Goal: Use online tool/utility: Utilize a website feature to perform a specific function

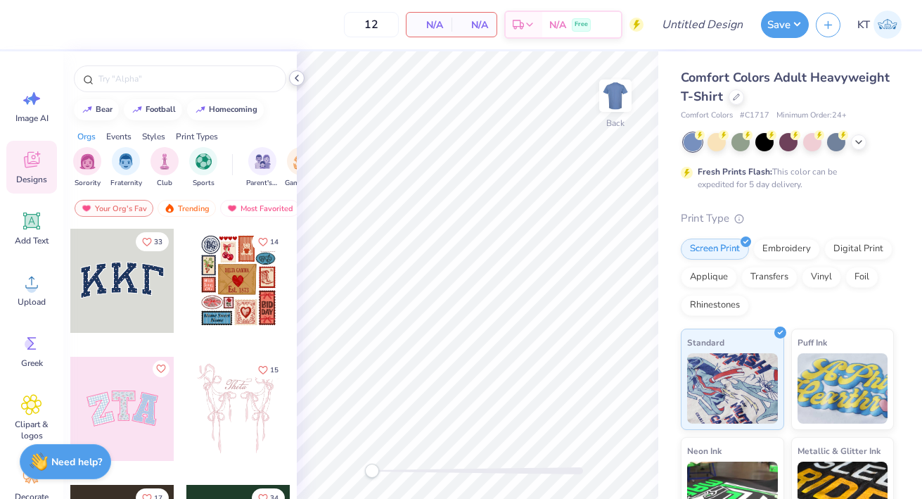
click at [295, 76] on icon at bounding box center [296, 77] width 11 height 11
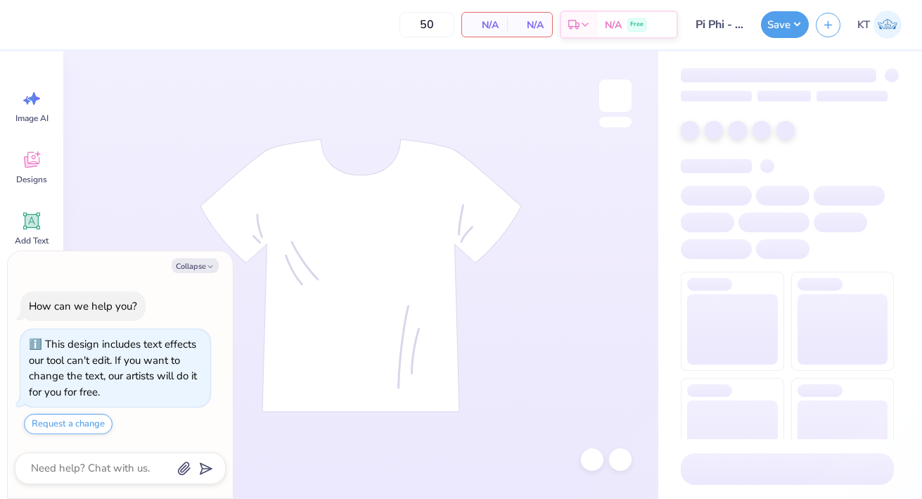
type textarea "x"
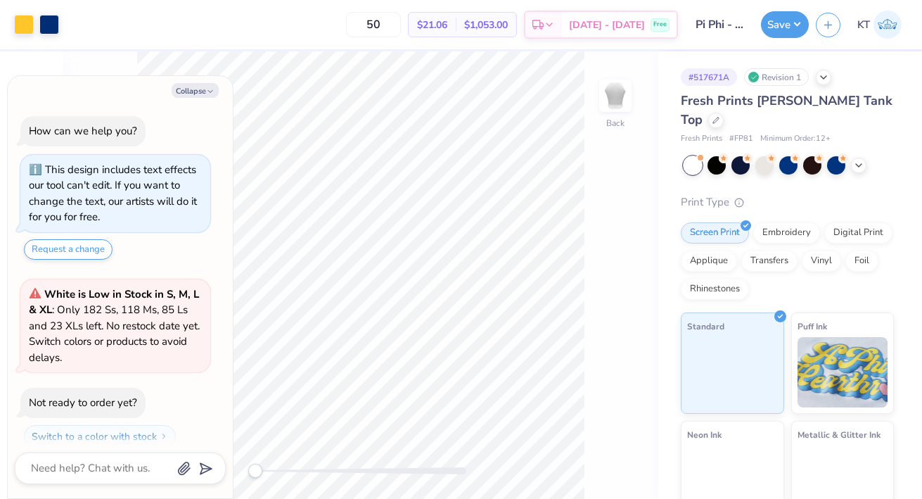
scroll to position [39, 0]
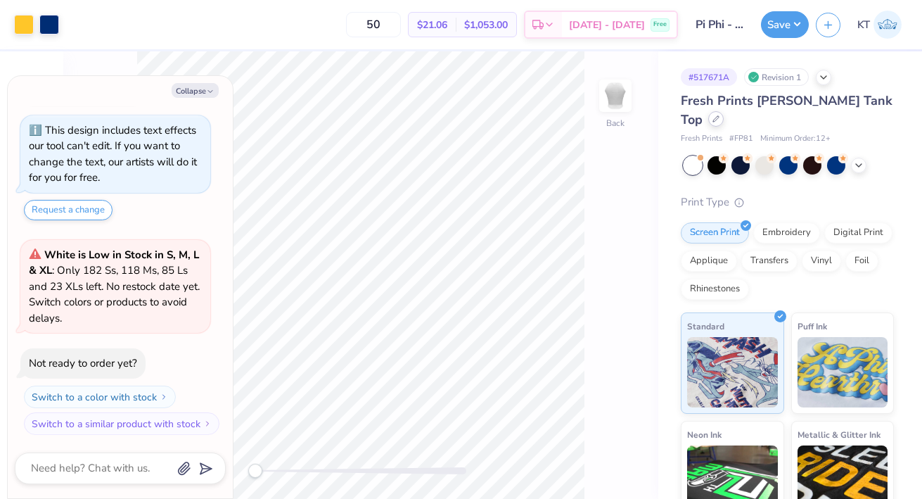
click at [724, 111] on div at bounding box center [715, 118] width 15 height 15
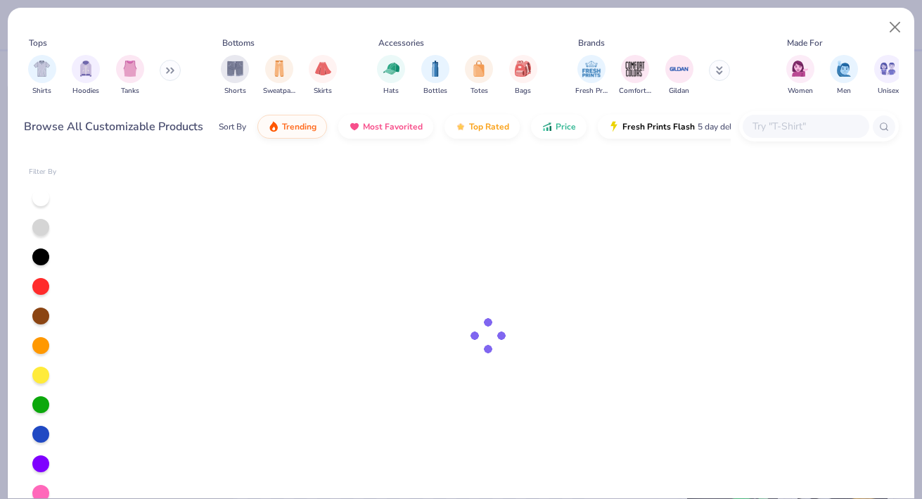
type textarea "x"
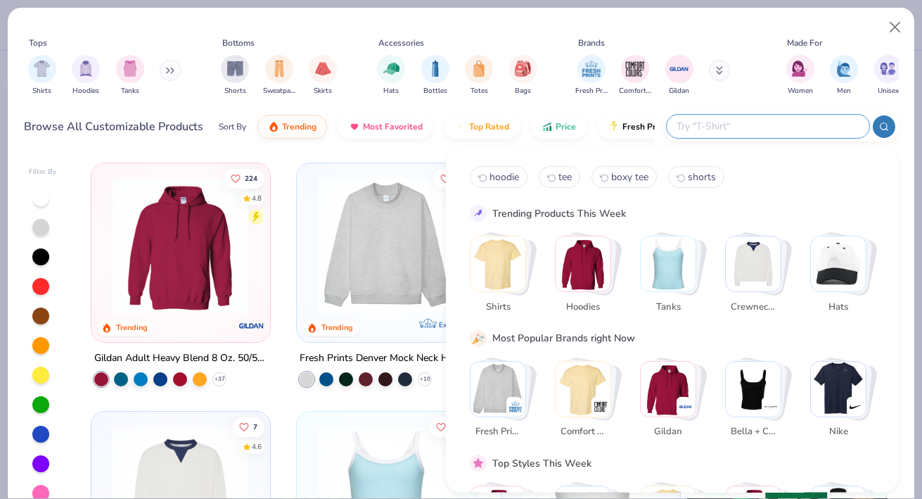
click at [783, 130] on input "text" at bounding box center [767, 126] width 184 height 16
type input "sporty"
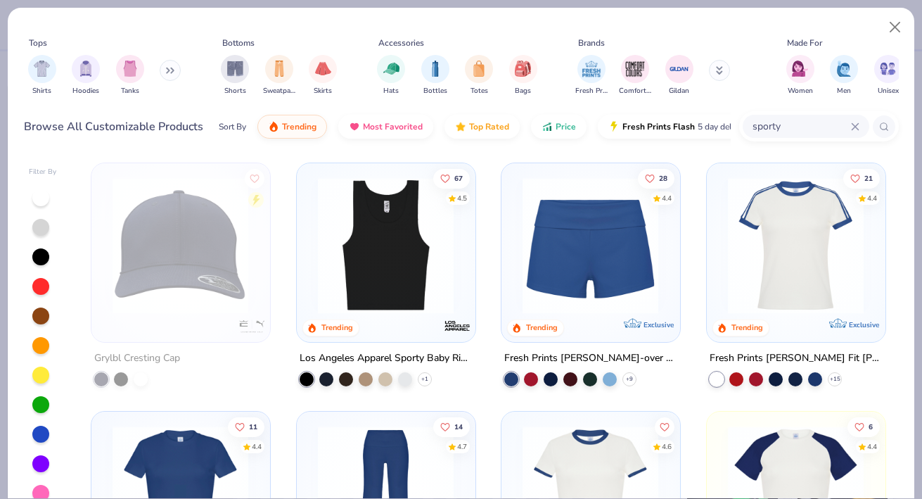
click at [383, 256] on img at bounding box center [386, 245] width 150 height 136
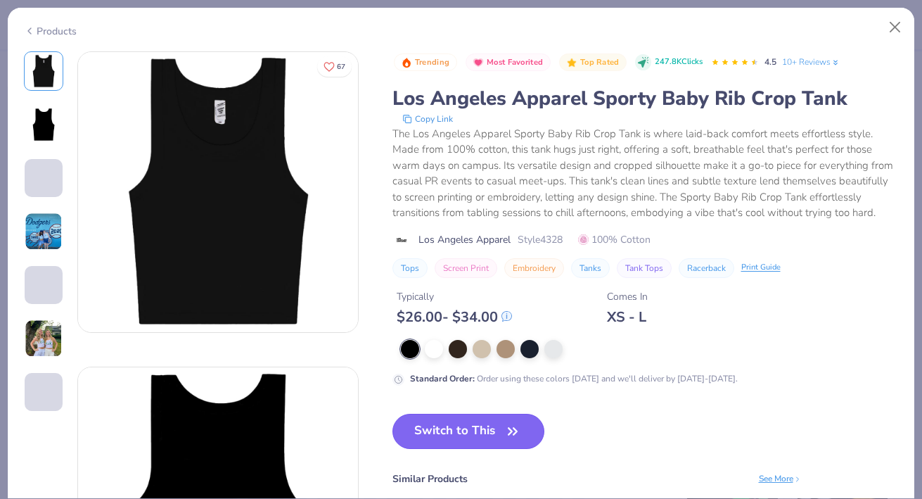
click at [428, 430] on button "Switch to This" at bounding box center [468, 430] width 153 height 35
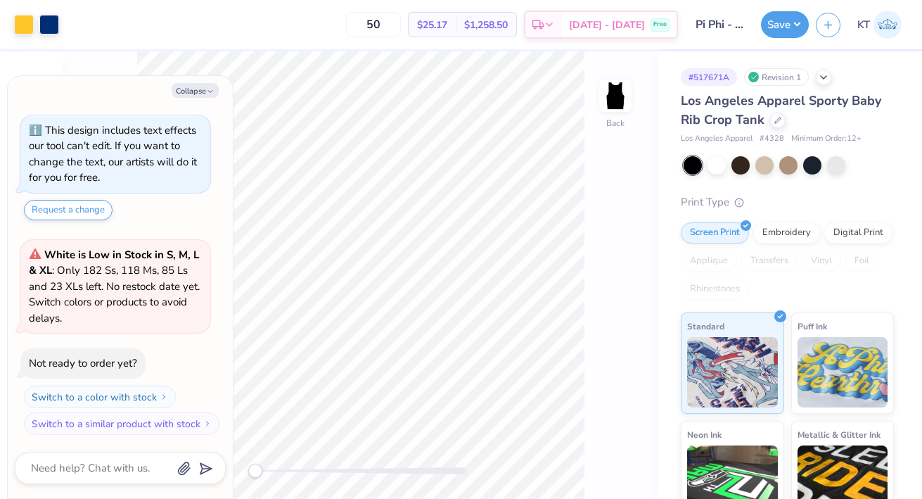
click at [705, 169] on div at bounding box center [789, 165] width 210 height 18
click at [719, 168] on div at bounding box center [716, 164] width 18 height 18
click at [197, 84] on button "Collapse" at bounding box center [195, 90] width 47 height 15
type textarea "x"
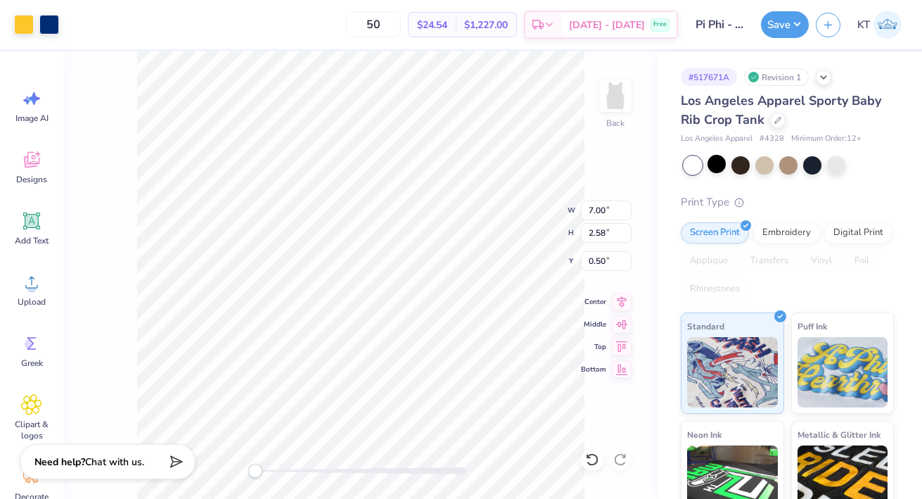
type input "6.09"
type input "2.25"
type input "2.05"
type input "5.36"
type input "1.98"
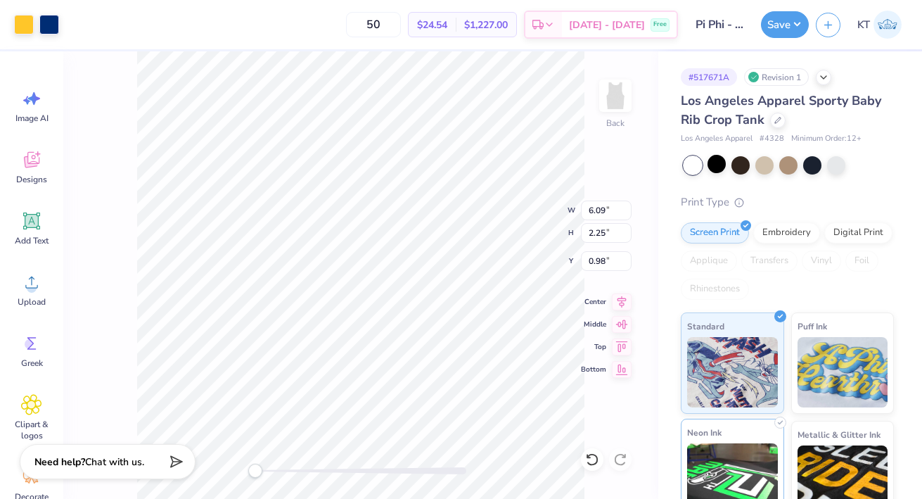
type input "2.15"
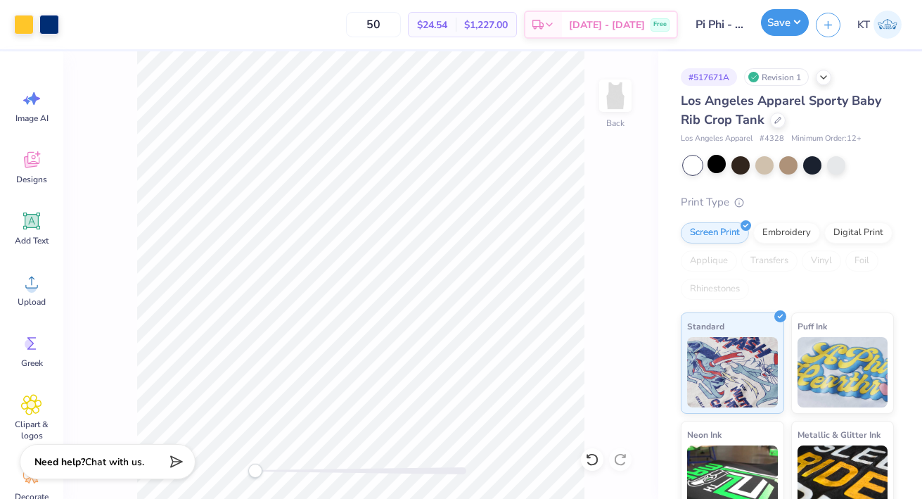
click at [781, 18] on button "Save" at bounding box center [785, 22] width 48 height 27
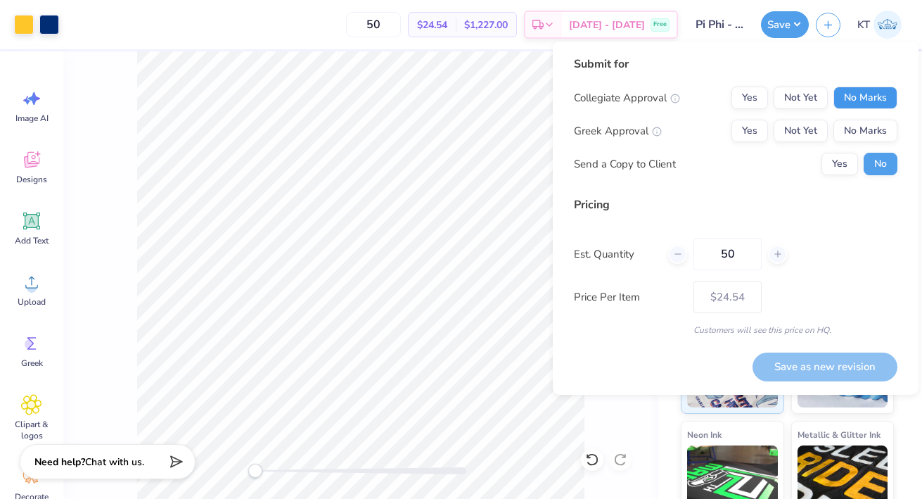
click at [861, 95] on button "No Marks" at bounding box center [865, 97] width 64 height 23
click at [749, 139] on button "Yes" at bounding box center [749, 131] width 37 height 23
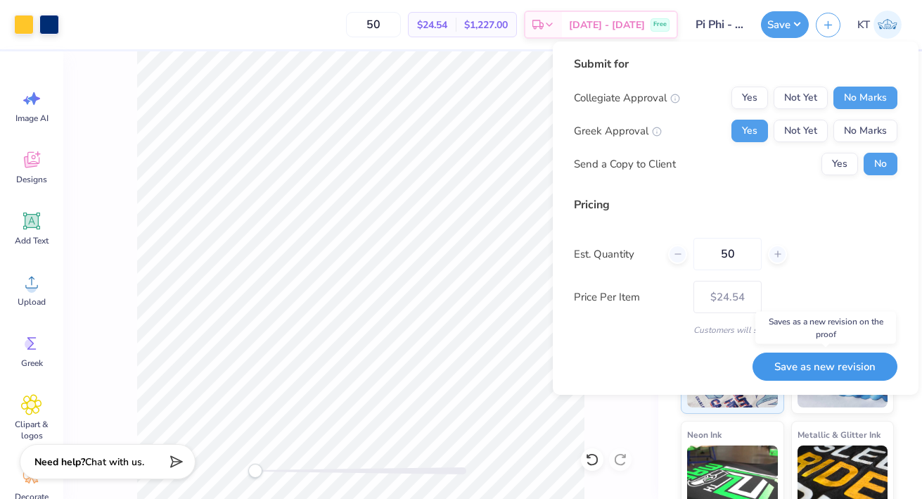
click at [784, 359] on button "Save as new revision" at bounding box center [824, 366] width 145 height 29
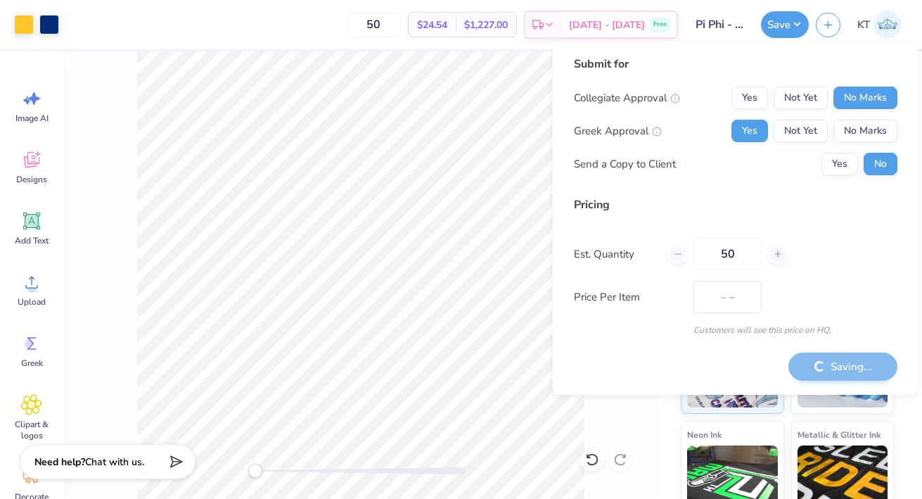
type input "$24.54"
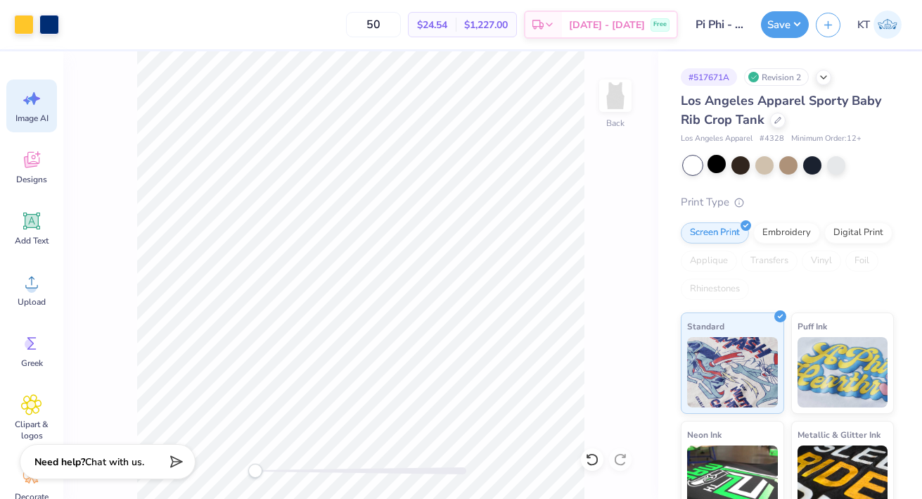
click at [39, 117] on span "Image AI" at bounding box center [31, 118] width 33 height 11
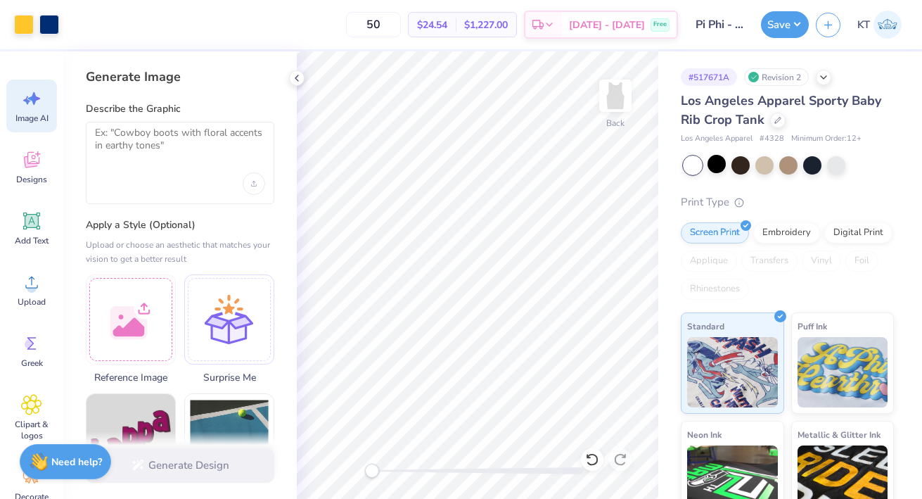
click at [200, 162] on div at bounding box center [180, 163] width 188 height 82
click at [159, 138] on textarea at bounding box center [180, 144] width 170 height 35
paste textarea "The artwork features two stylized bears walking side by side, facing toward the…"
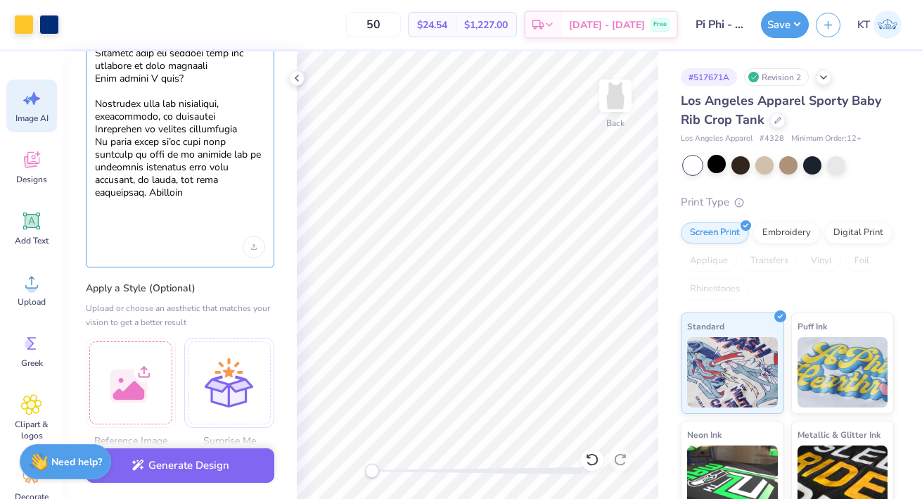
scroll to position [2812, 0]
drag, startPoint x: 139, startPoint y: 225, endPoint x: 92, endPoint y: 122, distance: 113.0
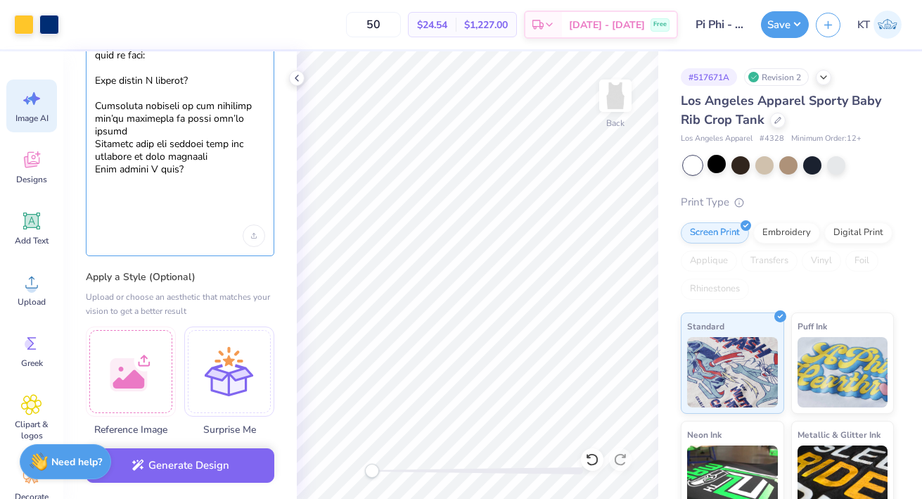
scroll to position [2661, 0]
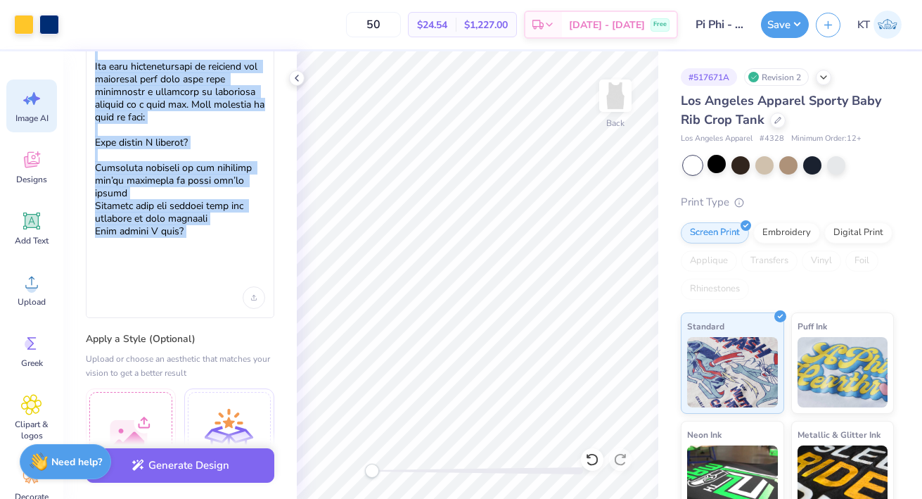
drag, startPoint x: 120, startPoint y: 290, endPoint x: 108, endPoint y: 89, distance: 200.8
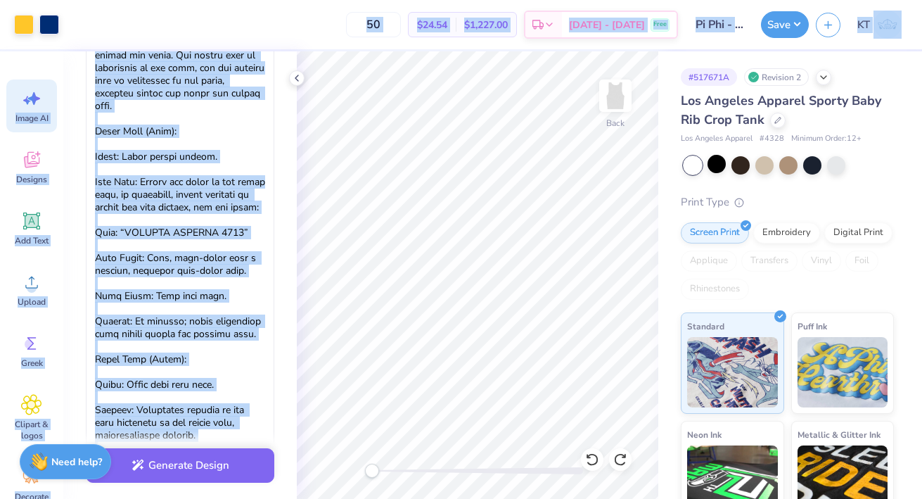
scroll to position [0, 0]
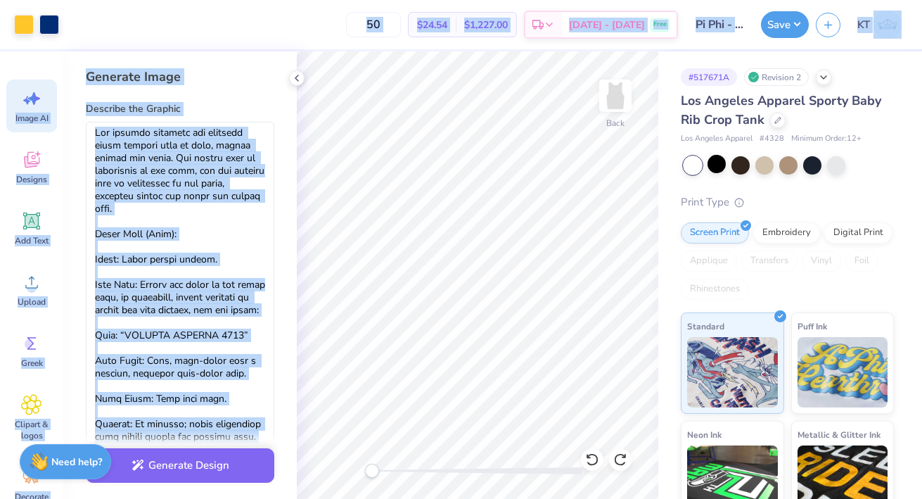
drag, startPoint x: 162, startPoint y: 229, endPoint x: 170, endPoint y: -94, distance: 323.6
click at [170, 0] on html "Art colors 50 $24.54 Per Item $1,227.00 Total Est. Delivery Sep 21 - 24 Free De…" at bounding box center [461, 249] width 922 height 499
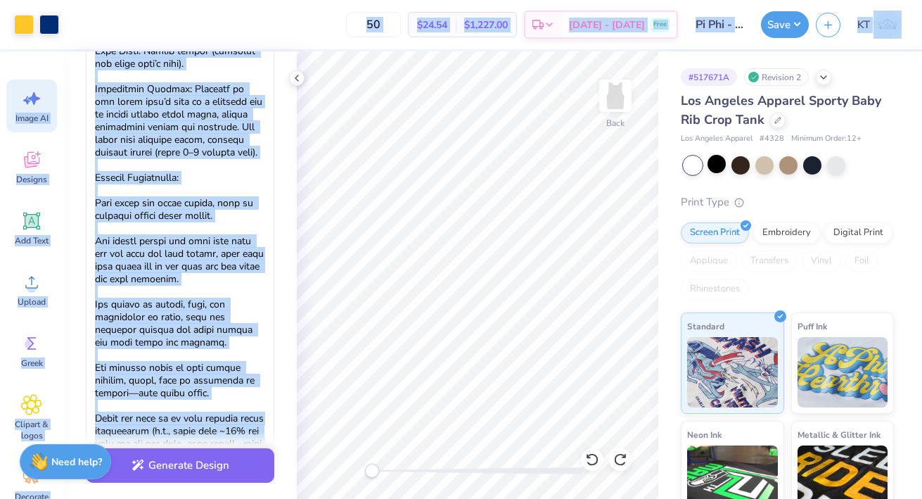
scroll to position [643, 0]
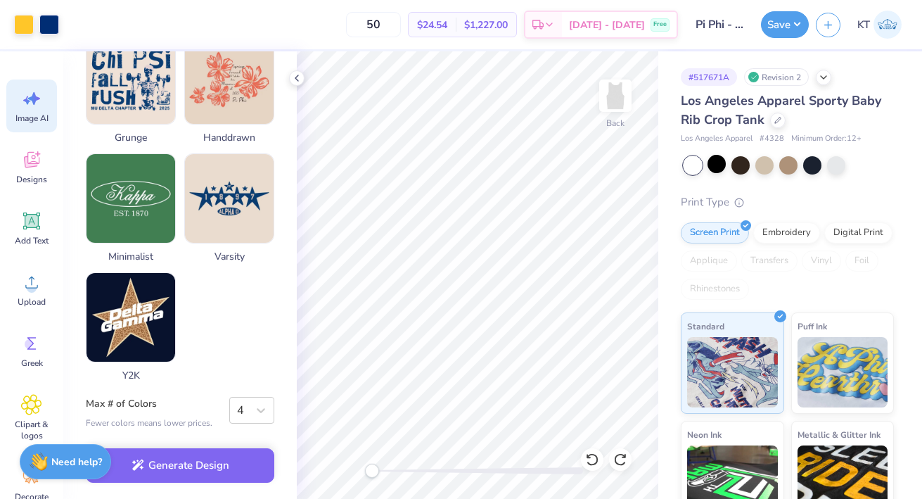
drag, startPoint x: 96, startPoint y: 361, endPoint x: 203, endPoint y: 542, distance: 210.2
click at [203, 498] on html "Art colors 50 $24.54 Per Item $1,227.00 Total Est. Delivery Sep 21 - 24 Free De…" at bounding box center [461, 249] width 922 height 499
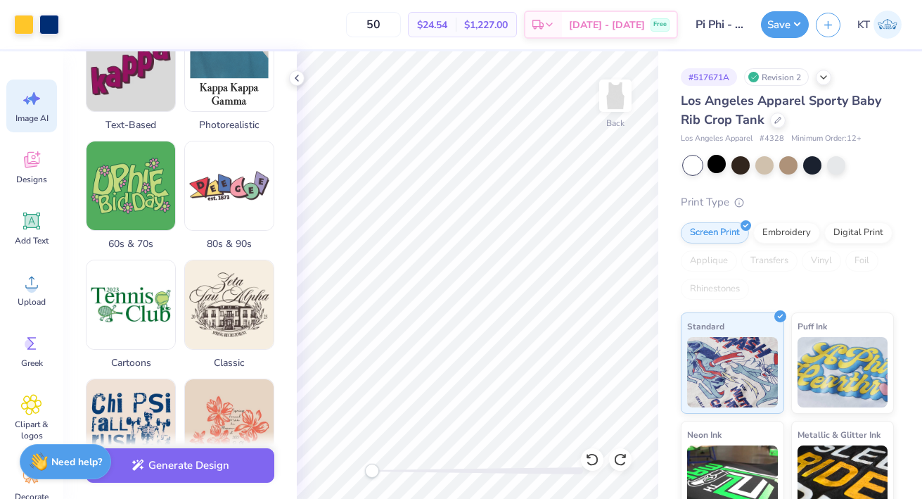
scroll to position [1528, 0]
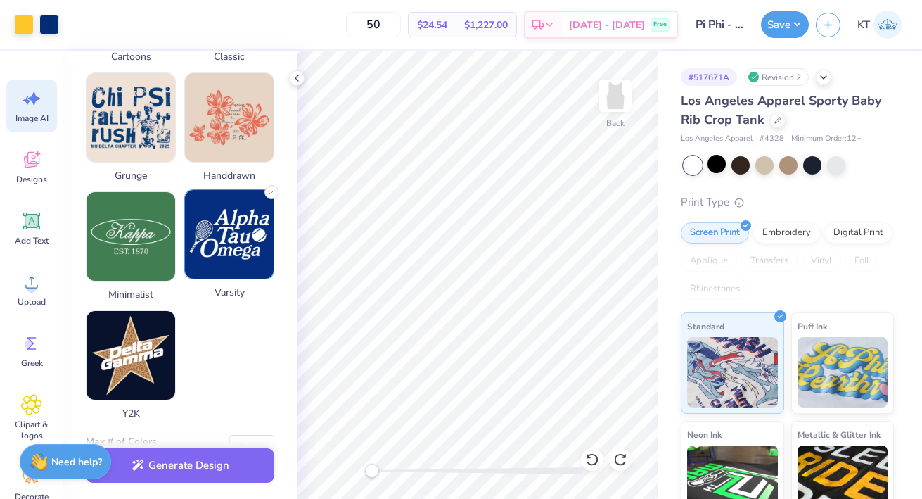
type textarea "The artwork features two stylized bears walking side by side, facing toward the…"
click at [224, 245] on img at bounding box center [229, 234] width 89 height 89
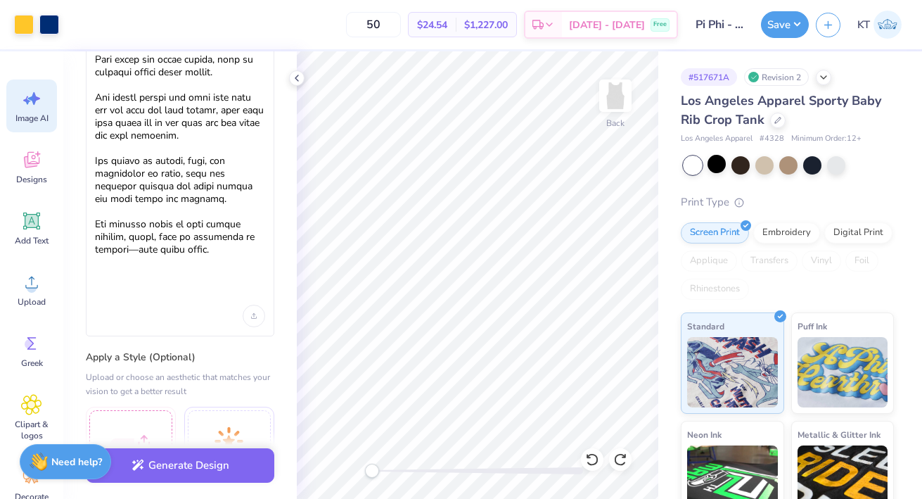
scroll to position [747, 0]
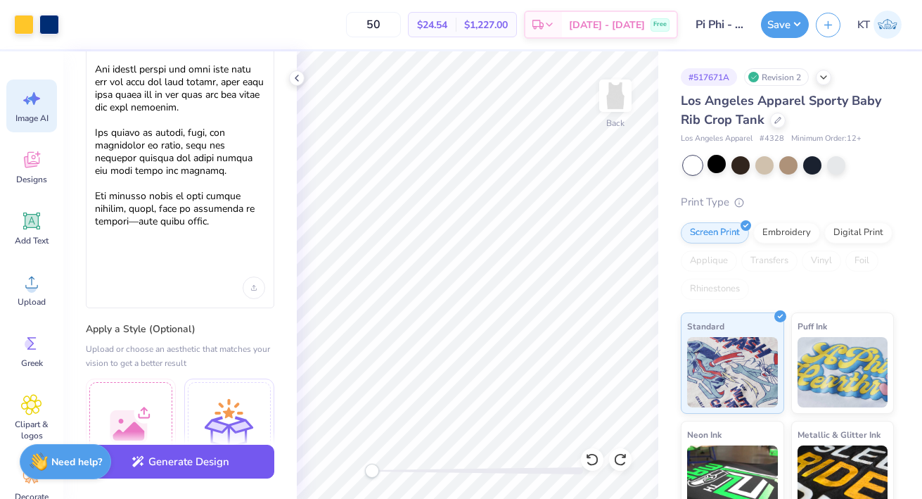
click at [190, 463] on button "Generate Design" at bounding box center [180, 461] width 188 height 34
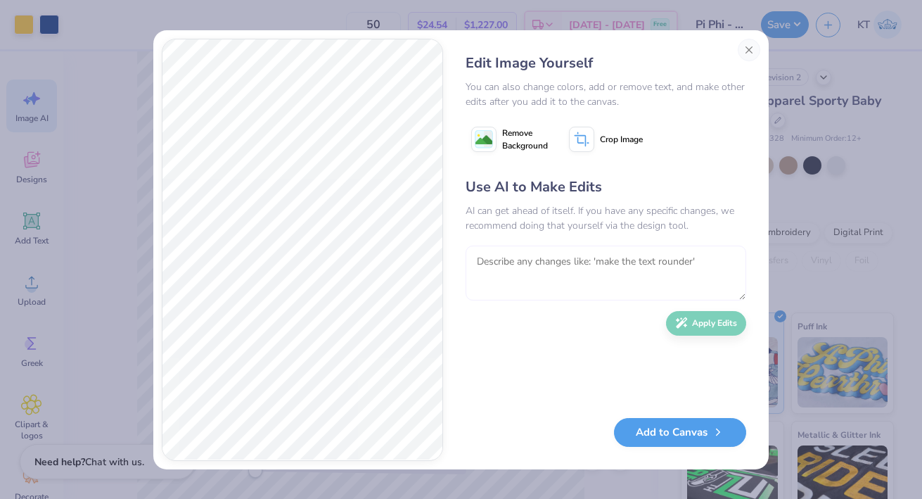
click at [583, 271] on textarea at bounding box center [606, 272] width 281 height 55
type textarea "make the text more handwritten style"
click at [698, 319] on button "Apply Edits" at bounding box center [706, 319] width 80 height 25
